Goal: Transaction & Acquisition: Purchase product/service

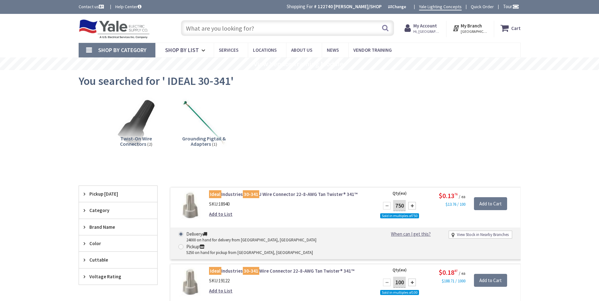
drag, startPoint x: 0, startPoint y: 0, endPoint x: 312, endPoint y: 31, distance: 313.6
click at [312, 31] on input "text" at bounding box center [287, 28] width 213 height 16
paste input "1/2" X 3-1/2" TO 6" RIGID CONDUIT NIPPLES"
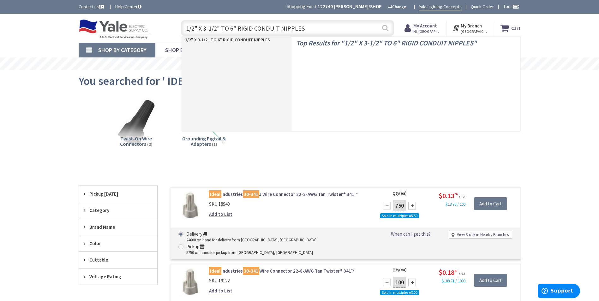
type input "1/2" X 3-1/2" TO 6" RIGID CONDUIT NIPPLES"
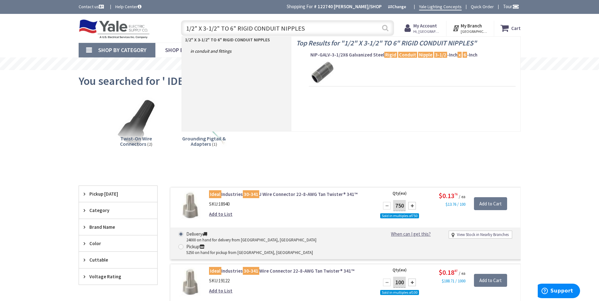
click at [386, 25] on button "Search" at bounding box center [385, 28] width 8 height 14
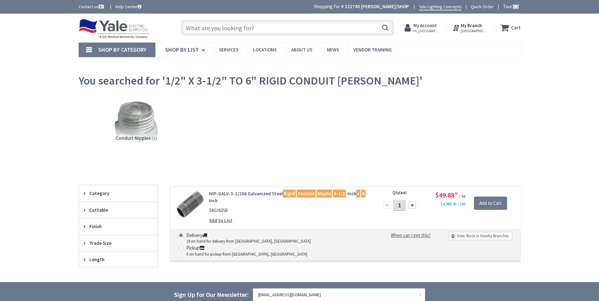
type input "[GEOGRAPHIC_DATA], [STREET_ADDRESS]"
click at [216, 28] on input "text" at bounding box center [287, 28] width 213 height 16
paste input ".5" X 3.5" TO 6""
type input ".5" X 3.5" TO 6""
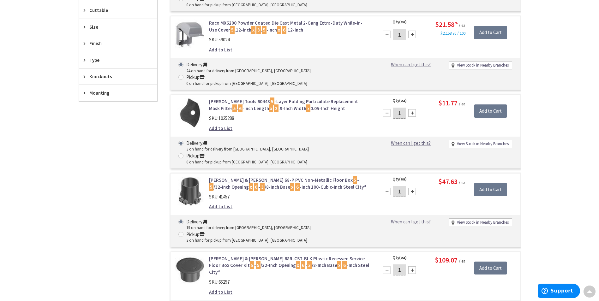
scroll to position [250, 0]
